Goal: Task Accomplishment & Management: Manage account settings

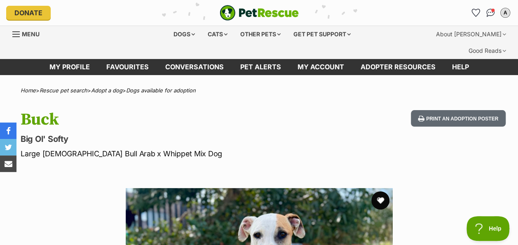
click at [379, 191] on button "favourite" at bounding box center [380, 200] width 18 height 18
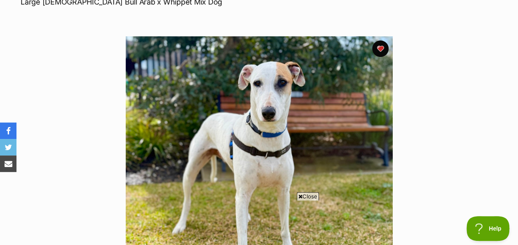
scroll to position [165, 0]
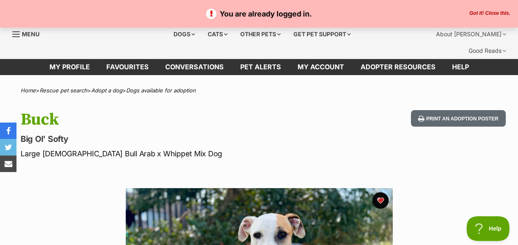
click at [26, 31] on span "Menu" at bounding box center [31, 33] width 18 height 7
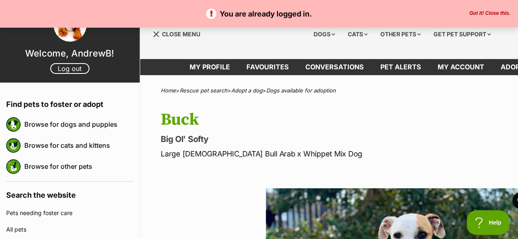
click at [279, 116] on hgroup "Buck Big Ol' Softy Large Male Bull Arab x Whippet Mix Dog" at bounding box center [309, 134] width 296 height 49
click at [158, 35] on span "Menu" at bounding box center [156, 34] width 6 height 6
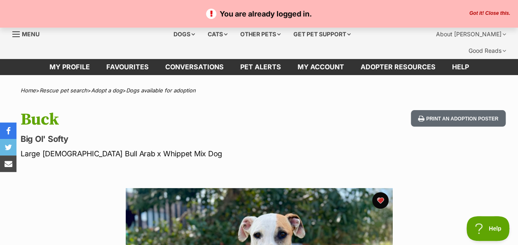
click at [496, 12] on button "Got it! Close this." at bounding box center [490, 13] width 46 height 7
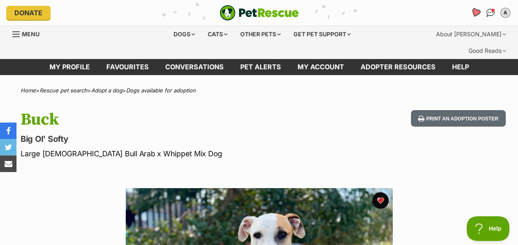
click at [478, 12] on icon "Favourites" at bounding box center [475, 12] width 10 height 9
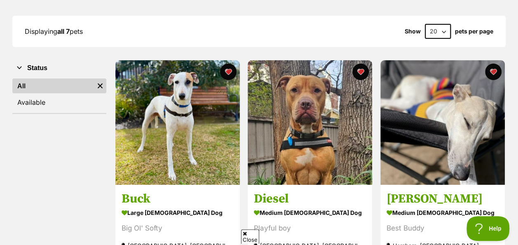
scroll to position [165, 0]
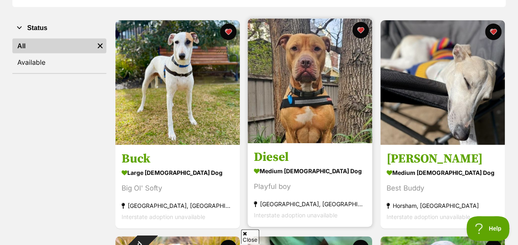
click at [304, 75] on img at bounding box center [310, 81] width 124 height 124
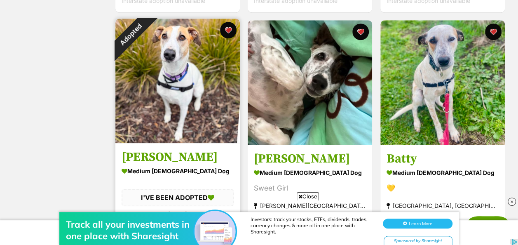
scroll to position [330, 0]
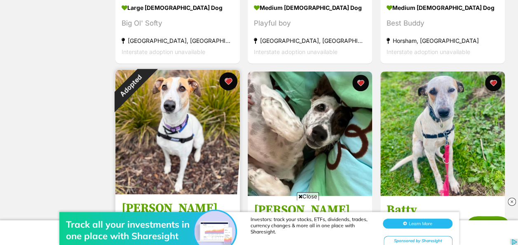
click at [230, 72] on button "favourite" at bounding box center [228, 81] width 18 height 18
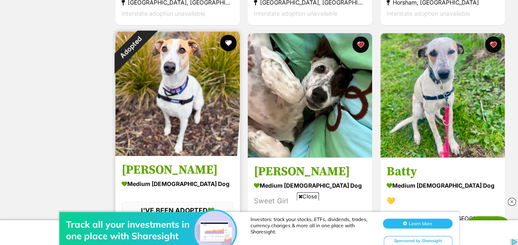
scroll to position [412, 0]
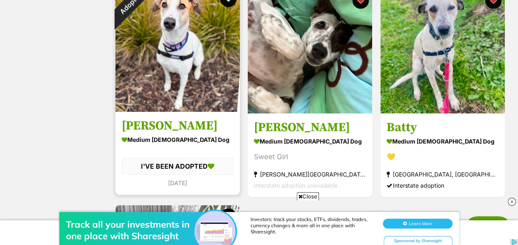
click at [138, 118] on h3 "Bonnie" at bounding box center [178, 126] width 112 height 16
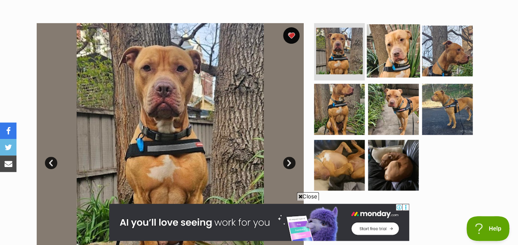
click at [386, 28] on img at bounding box center [393, 50] width 53 height 53
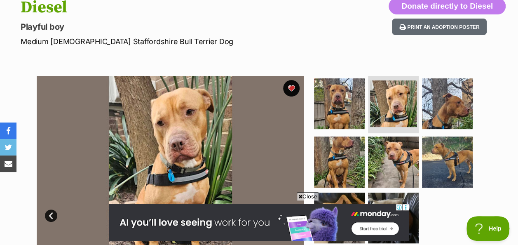
scroll to position [124, 0]
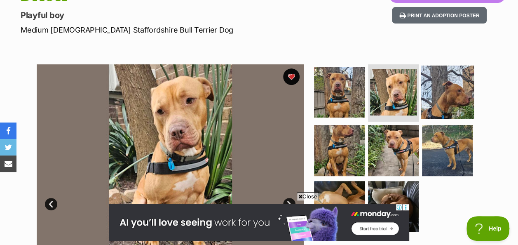
click at [425, 82] on img at bounding box center [447, 91] width 53 height 53
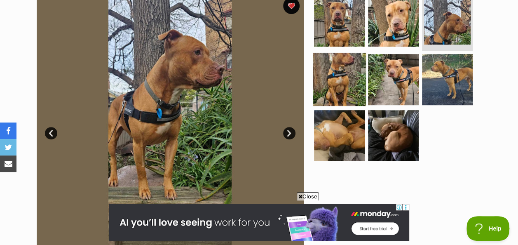
scroll to position [206, 0]
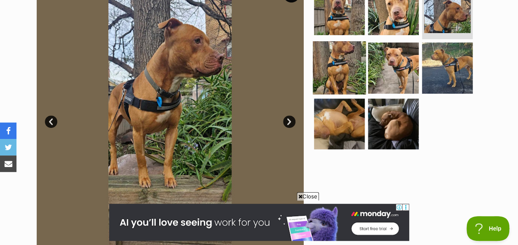
click at [344, 44] on img at bounding box center [339, 67] width 53 height 53
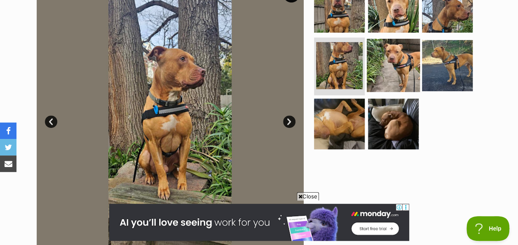
click at [387, 46] on img at bounding box center [393, 65] width 53 height 53
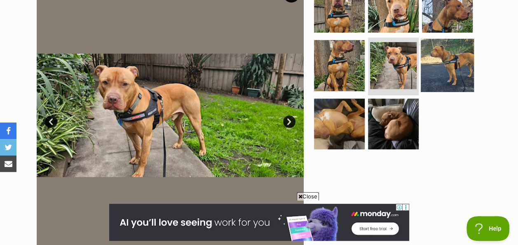
click at [449, 47] on img at bounding box center [447, 65] width 53 height 53
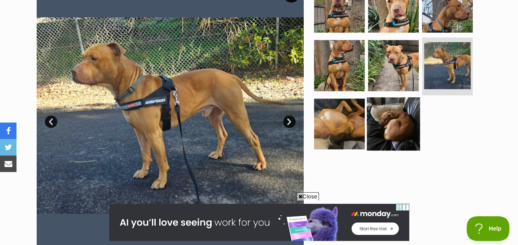
click at [406, 113] on img at bounding box center [393, 123] width 53 height 53
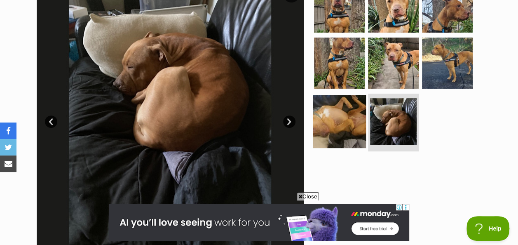
click at [341, 100] on img at bounding box center [339, 121] width 53 height 53
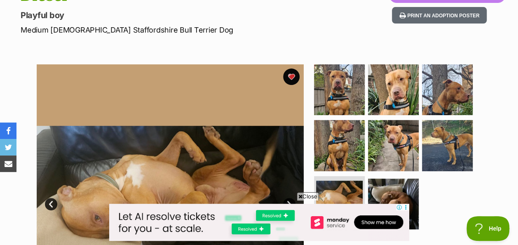
scroll to position [165, 0]
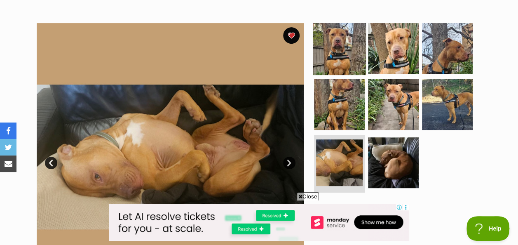
click at [339, 41] on img at bounding box center [339, 47] width 53 height 53
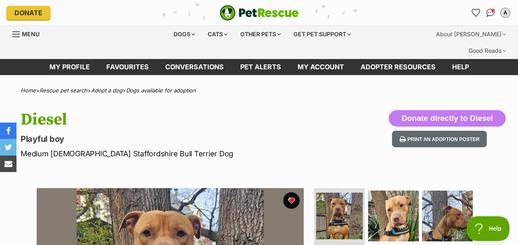
scroll to position [0, 0]
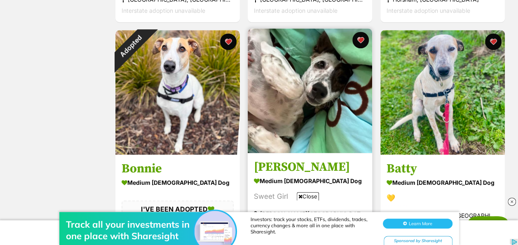
click at [310, 79] on img at bounding box center [310, 90] width 124 height 124
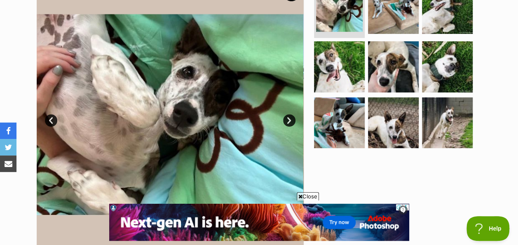
scroll to position [206, 0]
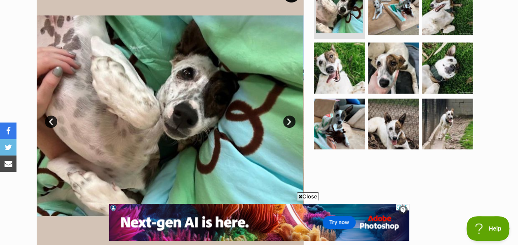
click at [189, 97] on img at bounding box center [170, 115] width 267 height 267
click at [292, 115] on link "Next" at bounding box center [289, 121] width 12 height 12
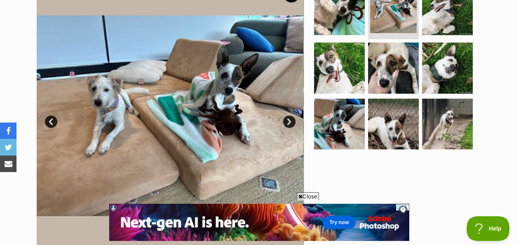
click at [292, 115] on link "Next" at bounding box center [289, 121] width 12 height 12
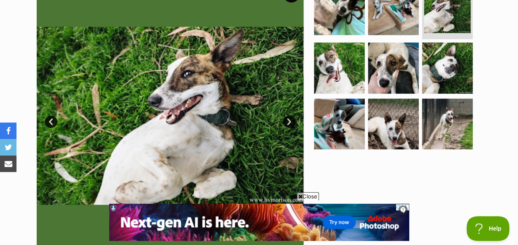
click at [292, 115] on link "Next" at bounding box center [289, 121] width 12 height 12
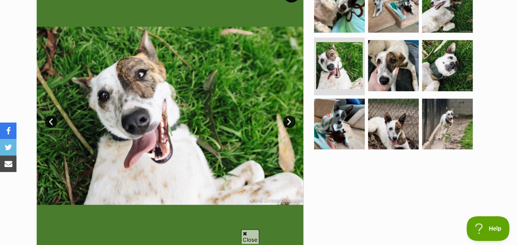
click at [292, 115] on link "Next" at bounding box center [289, 121] width 12 height 12
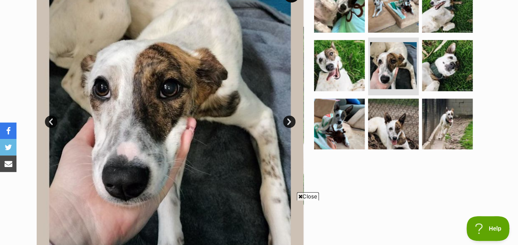
click at [292, 115] on link "Next" at bounding box center [289, 121] width 12 height 12
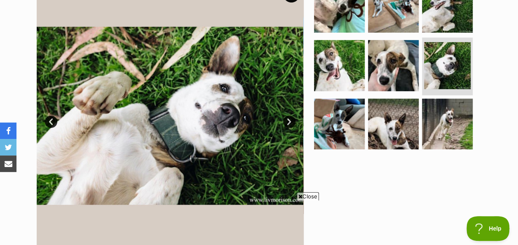
click at [292, 115] on link "Next" at bounding box center [289, 121] width 12 height 12
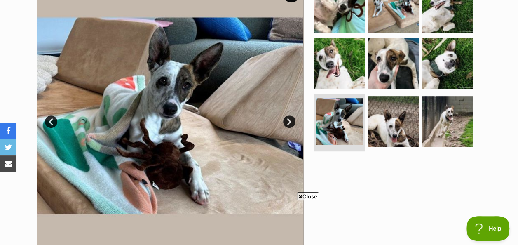
click at [292, 115] on link "Next" at bounding box center [289, 121] width 12 height 12
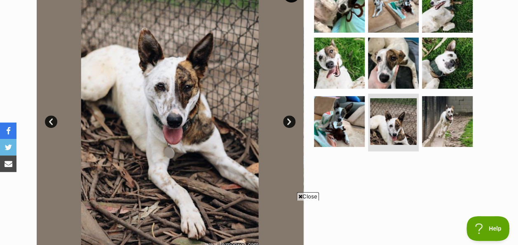
click at [292, 115] on link "Next" at bounding box center [289, 121] width 12 height 12
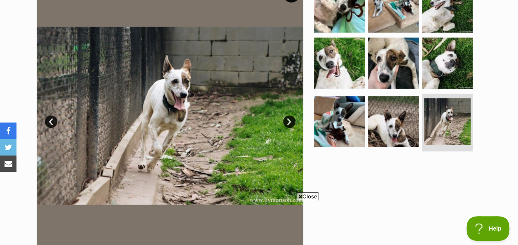
click at [292, 115] on link "Next" at bounding box center [289, 121] width 12 height 12
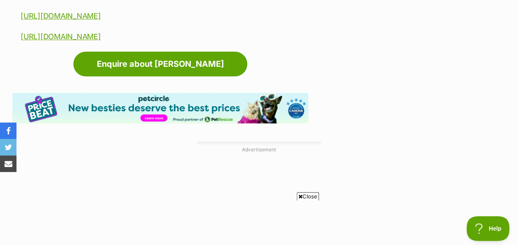
scroll to position [1854, 0]
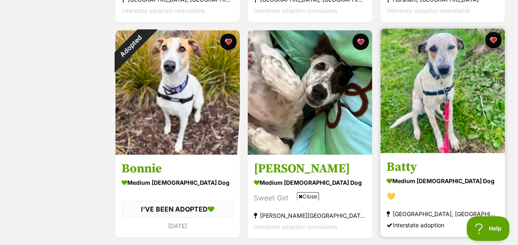
click at [447, 70] on img at bounding box center [442, 90] width 124 height 124
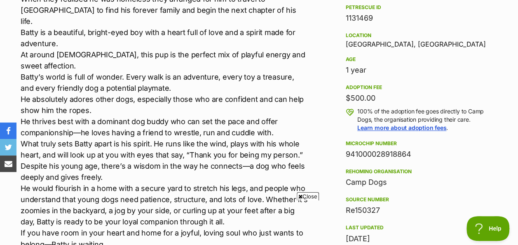
scroll to position [536, 0]
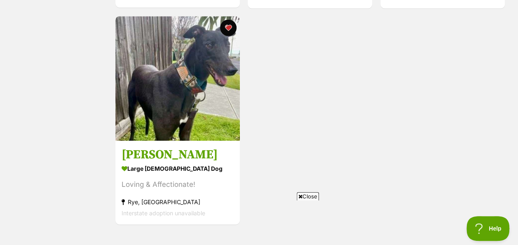
scroll to position [618, 0]
